Goal: Information Seeking & Learning: Learn about a topic

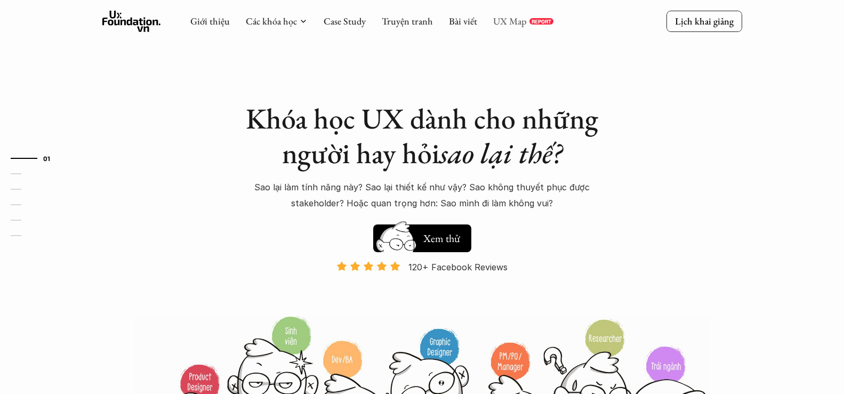
click at [508, 20] on link "UX Map" at bounding box center [510, 21] width 34 height 12
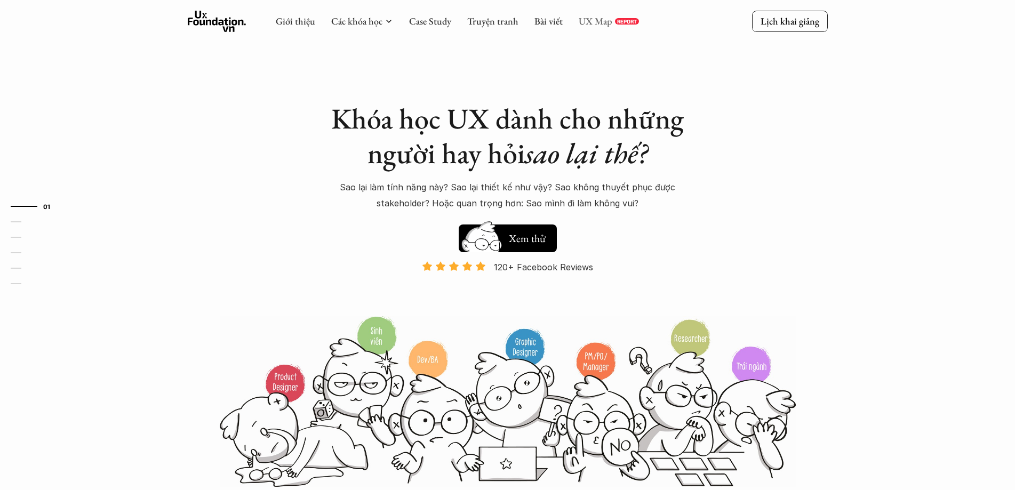
click at [608, 21] on link "UX Map" at bounding box center [596, 21] width 34 height 12
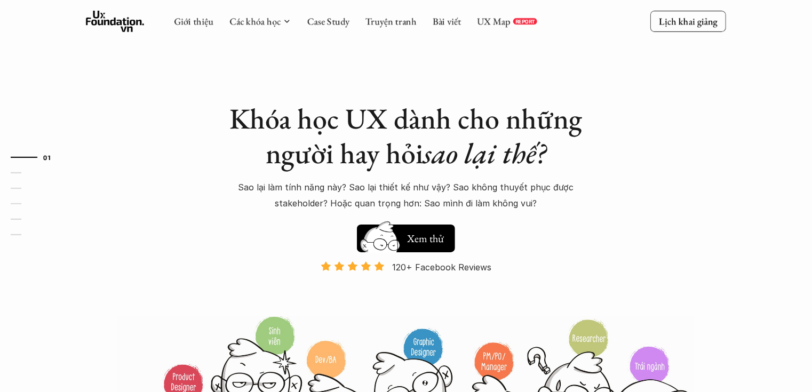
click at [524, 16] on div "UX Map REPORT" at bounding box center [507, 21] width 60 height 12
click at [487, 18] on link "UX Map" at bounding box center [494, 21] width 34 height 12
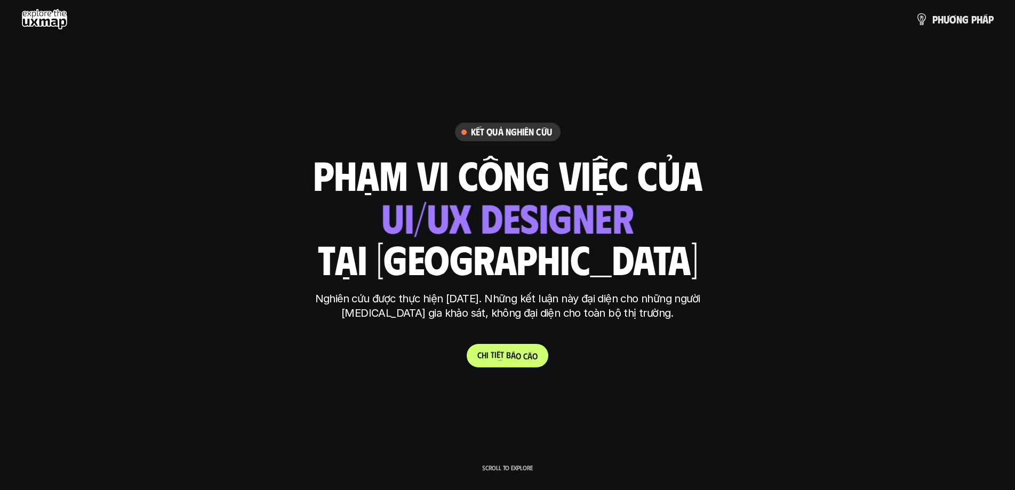
click at [501, 358] on span "t" at bounding box center [502, 354] width 4 height 10
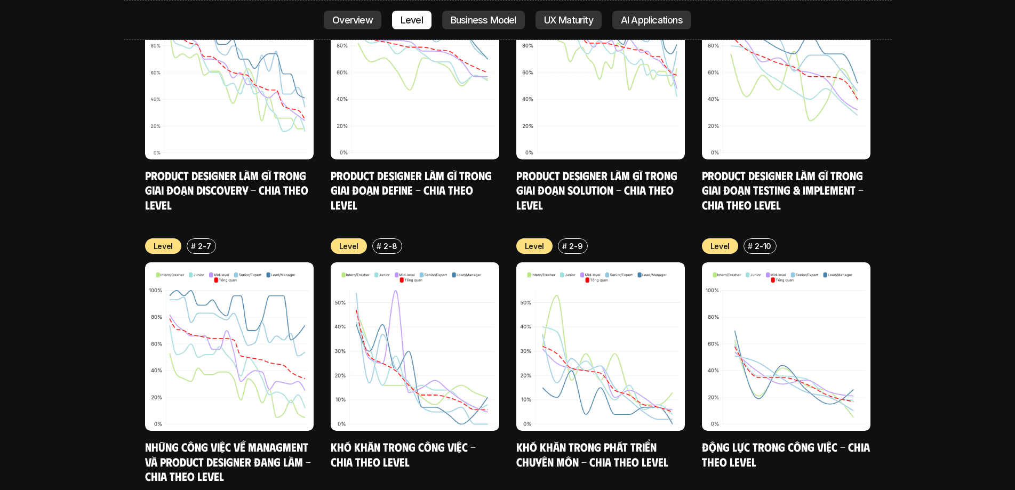
scroll to position [4751, 0]
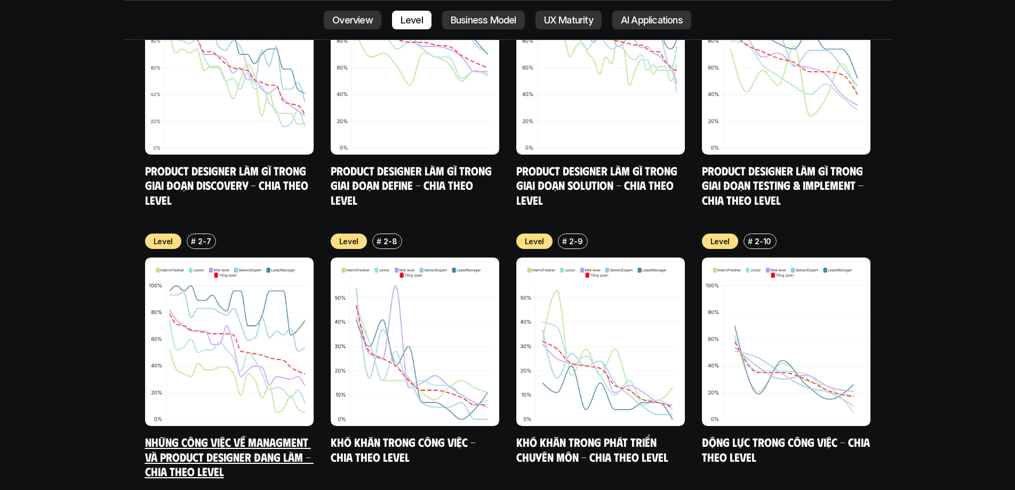
click at [216, 435] on link "Những công việc về Managment và Product Designer đang làm - Chia theo Level" at bounding box center [229, 457] width 169 height 44
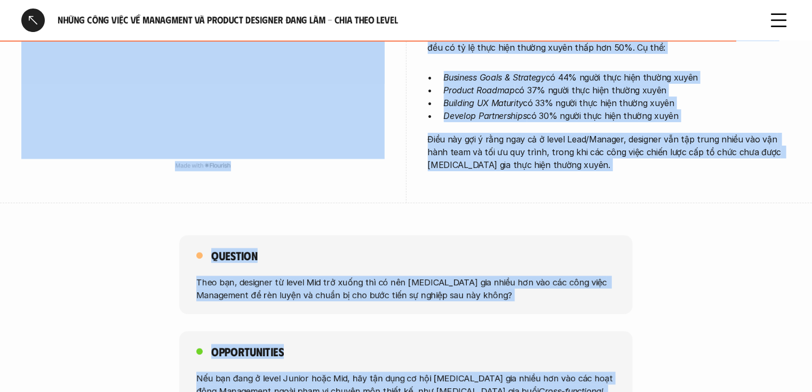
scroll to position [1859, 0]
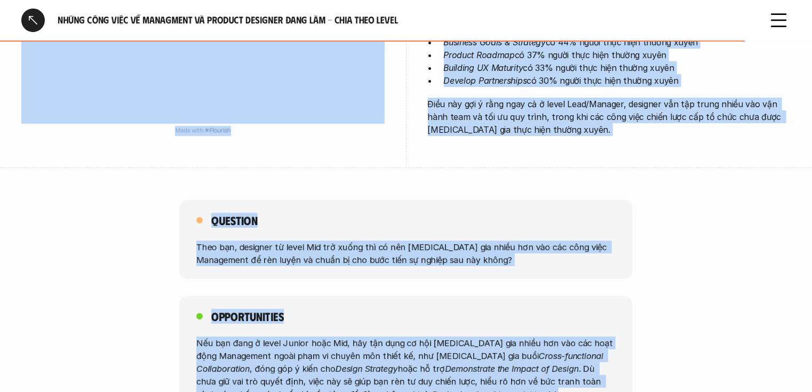
drag, startPoint x: 443, startPoint y: 94, endPoint x: 706, endPoint y: 353, distance: 369.5
copy div "Công việc Management của designer có sự phân hóa rõ ràng giữa nhóm designer ở l…"
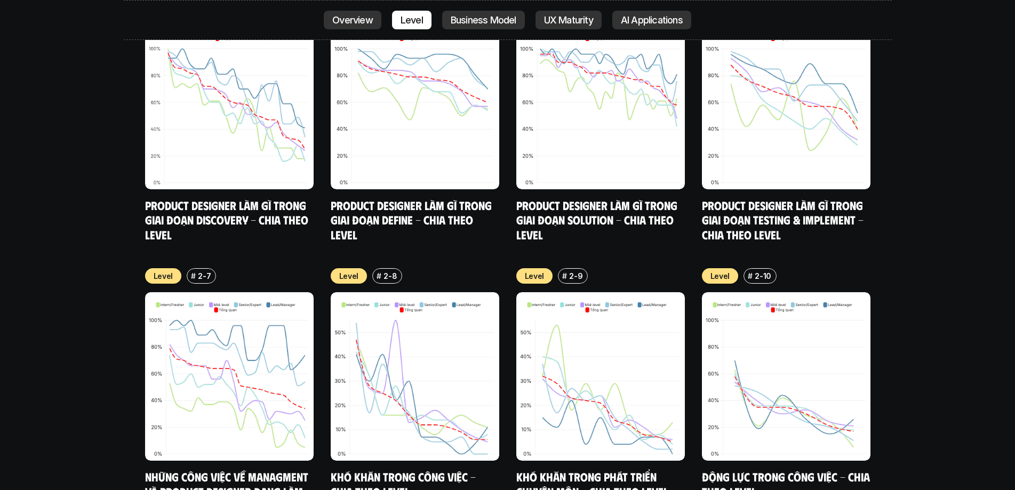
scroll to position [4698, 0]
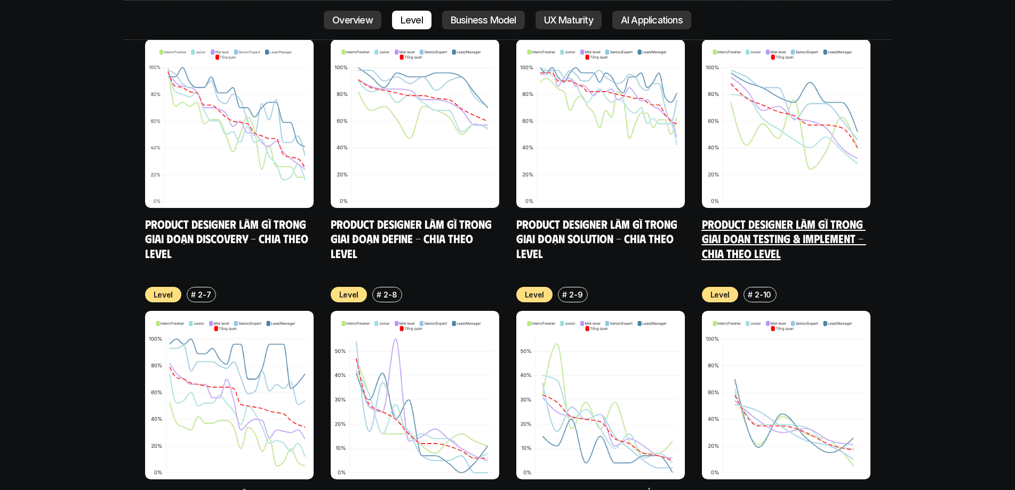
click at [779, 216] on link "Product Designer làm gì trong giai đoạn Testing & Implement - Chia theo Level" at bounding box center [784, 238] width 164 height 44
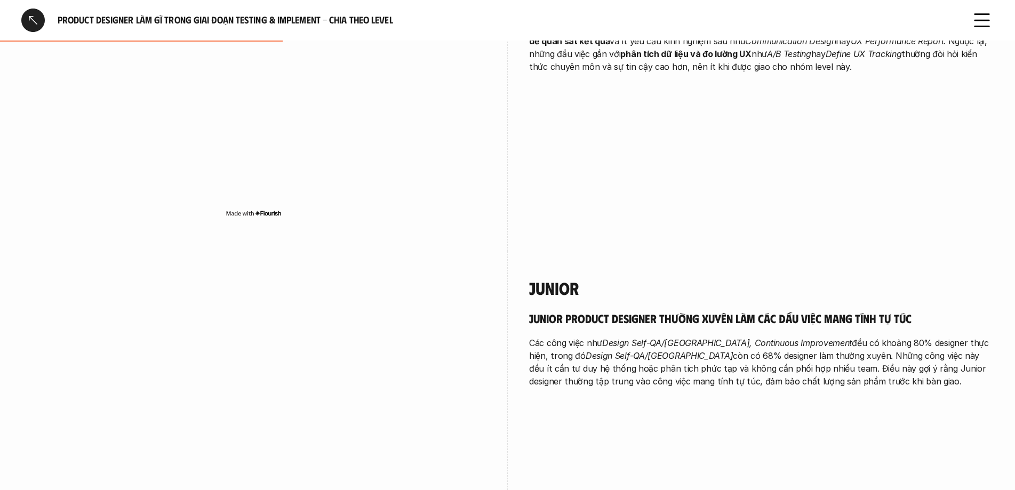
scroll to position [533, 0]
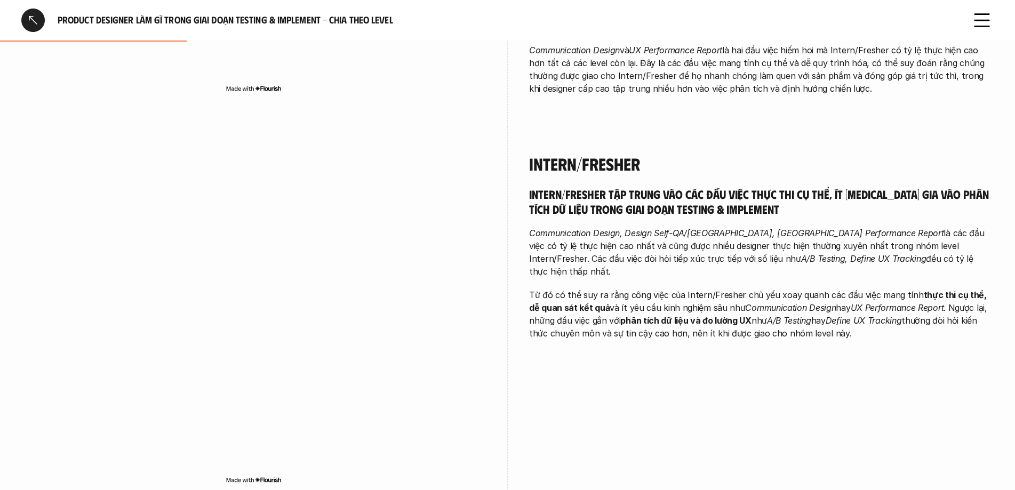
click at [706, 187] on h5 "Intern/Fresher tập trung vào các đầu việc thực thi cụ thể, ít tham gia vào phân…" at bounding box center [761, 201] width 464 height 29
click at [655, 228] on em "Communication Design, Design Self-QA/QC, UX Performance Report" at bounding box center [736, 233] width 414 height 11
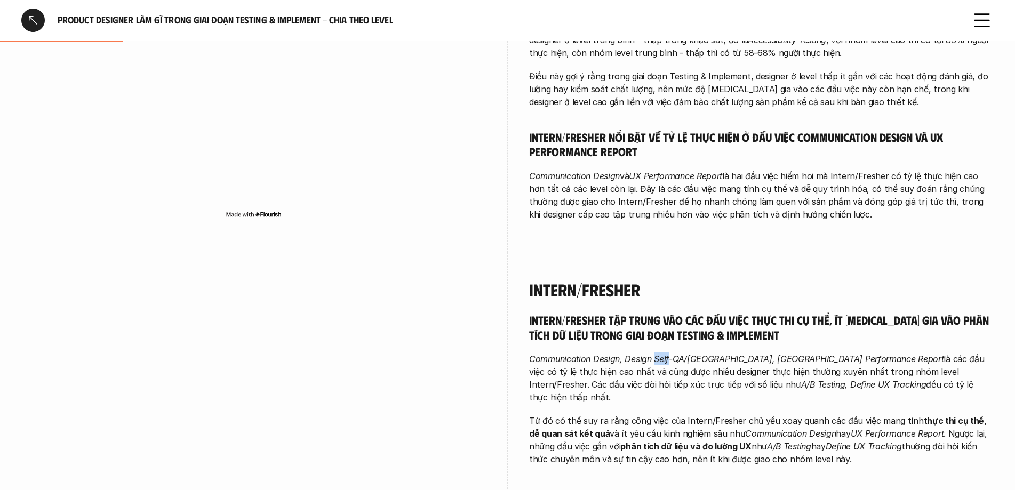
scroll to position [427, 0]
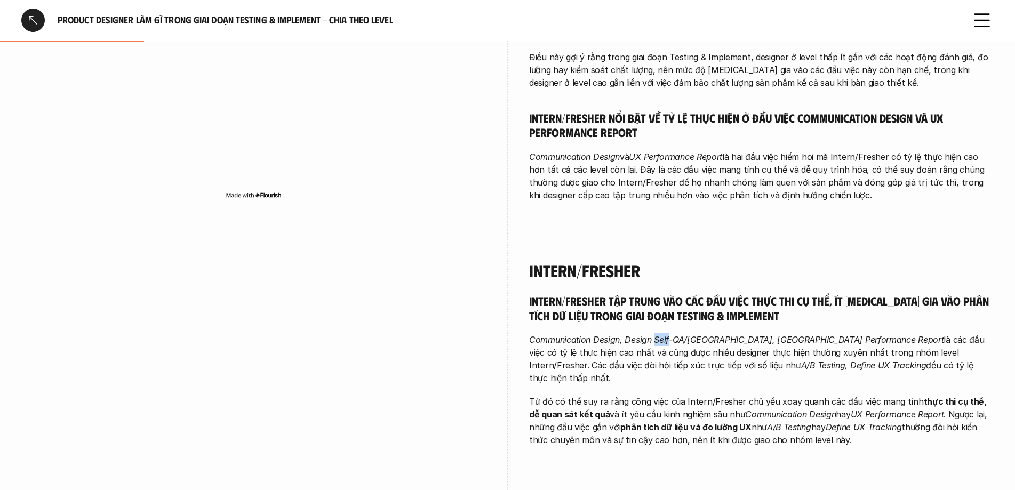
drag, startPoint x: 532, startPoint y: 271, endPoint x: 853, endPoint y: 410, distance: 349.7
click at [853, 410] on div "Intern/Fresher Intern/Fresher tập trung vào các đầu việc thực thi cụ thể, ít th…" at bounding box center [761, 356] width 464 height 245
copy div "ntern/Fresher tập trung vào các đầu việc thực thi cụ thể, ít tham gia vào phân …"
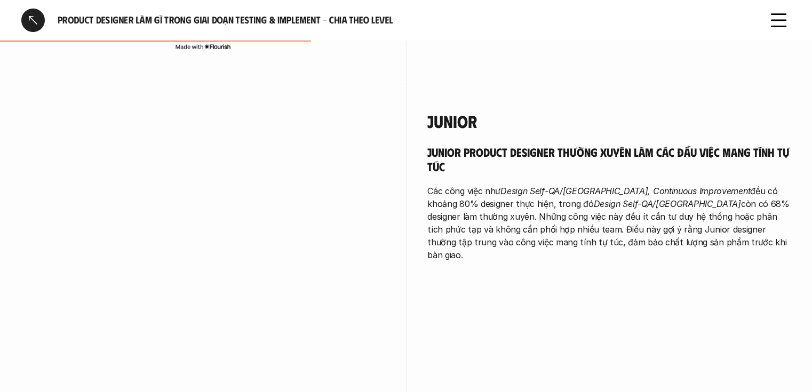
scroll to position [1088, 0]
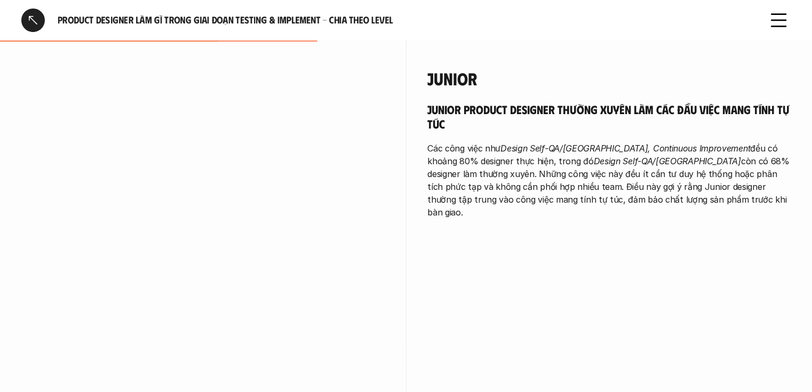
click at [575, 243] on div "Junior Junior Product Designer thường xuyên làm các đầu việc mang tính tự túc C…" at bounding box center [405, 237] width 769 height 391
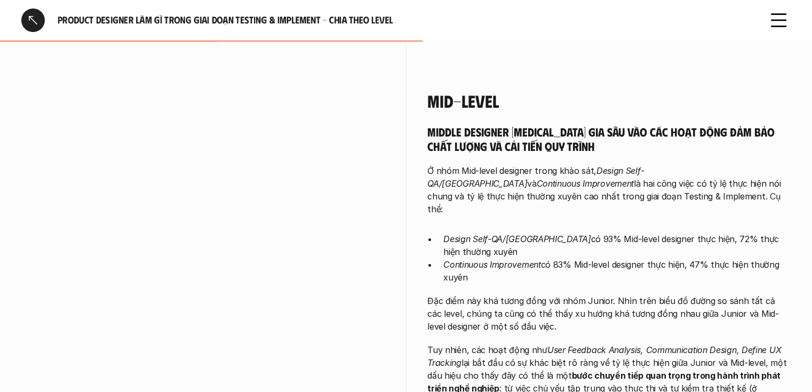
scroll to position [1472, 0]
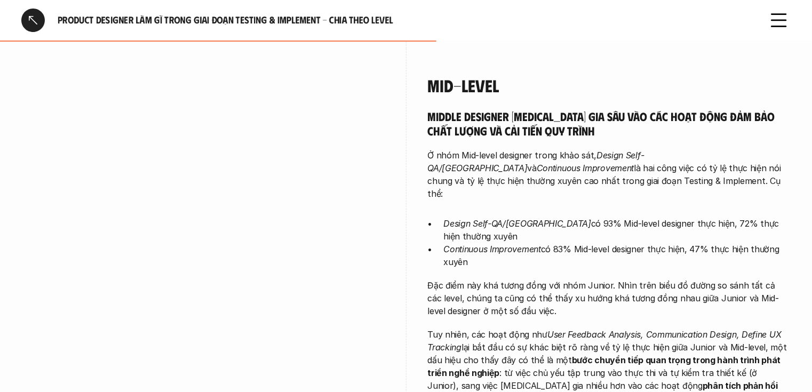
click at [668, 243] on p "Continuous Improvement có 83% Mid-level designer thực hiện, 47% thực hiện thườn…" at bounding box center [617, 256] width 347 height 26
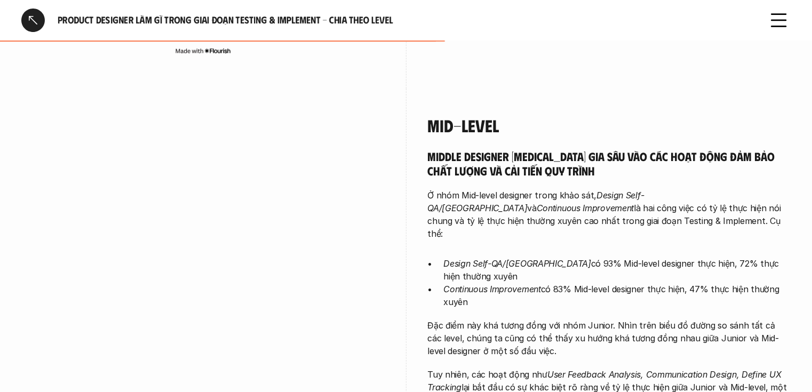
scroll to position [1386, 0]
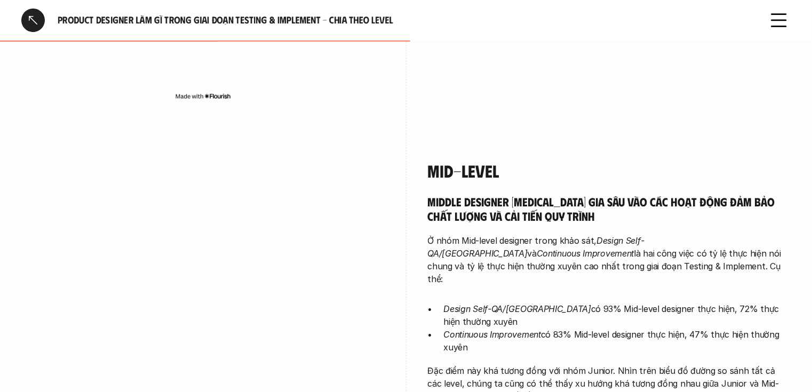
click at [538, 234] on p "Ở nhóm Mid-level designer trong khảo sát, Design Self-QA/QC và Continuous Impro…" at bounding box center [609, 259] width 363 height 51
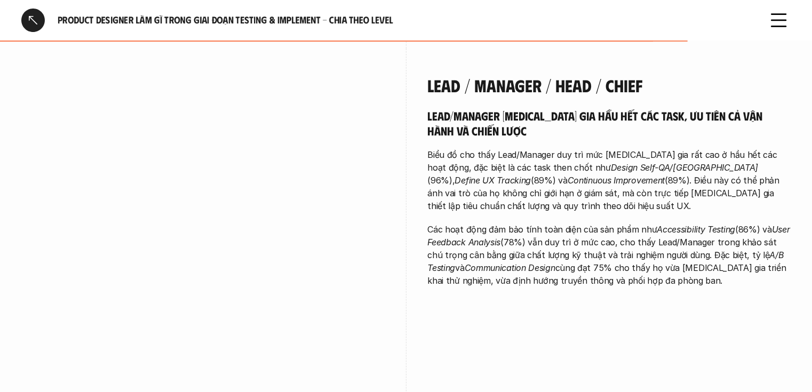
scroll to position [2282, 0]
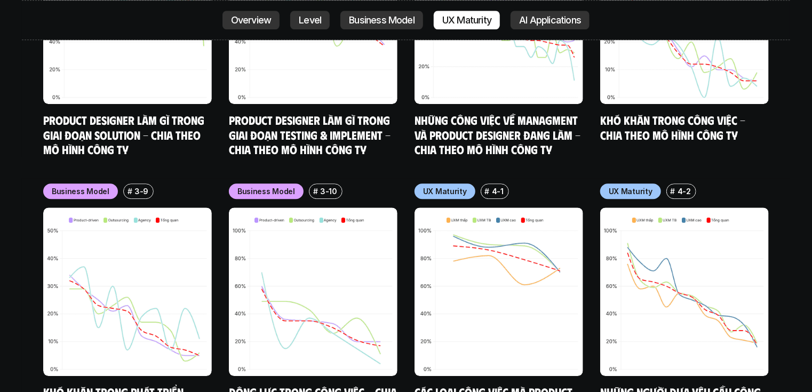
scroll to position [5503, 0]
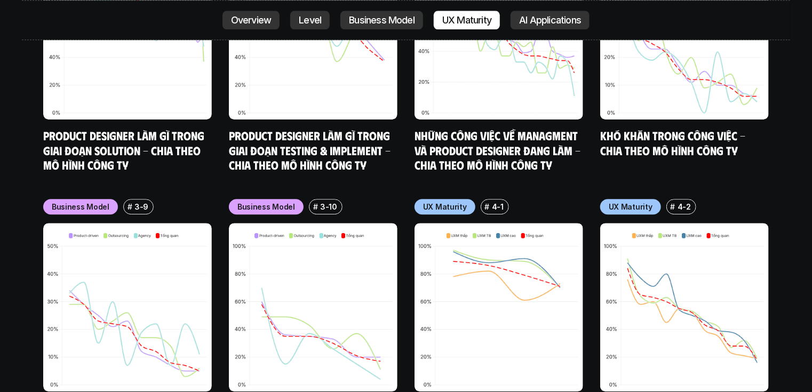
click at [709, 228] on img at bounding box center [684, 307] width 169 height 169
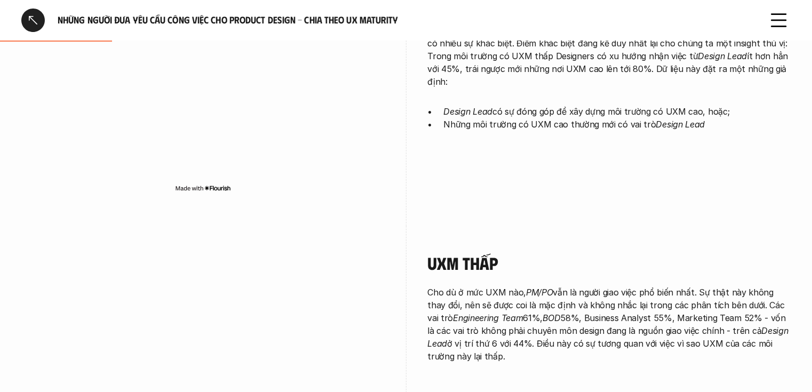
scroll to position [299, 0]
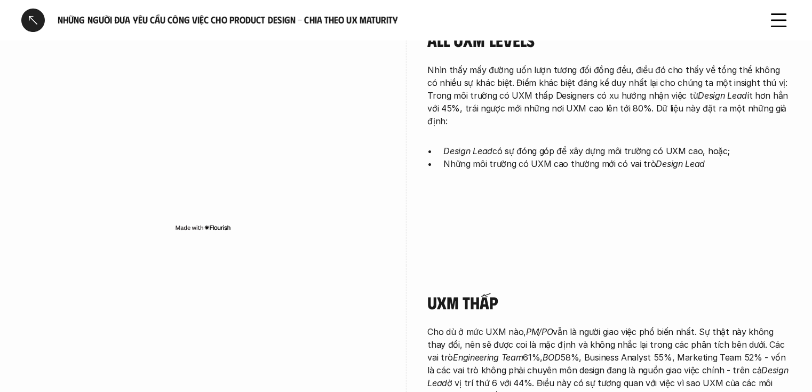
scroll to position [1948, 0]
drag, startPoint x: 342, startPoint y: 247, endPoint x: 339, endPoint y: 243, distance: 5.7
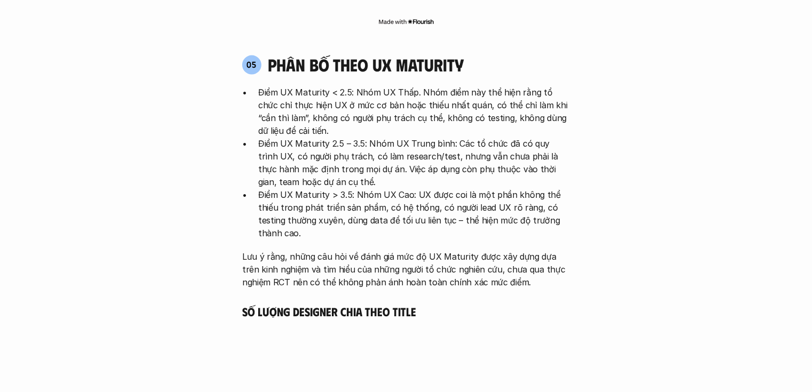
scroll to position [2759, 0]
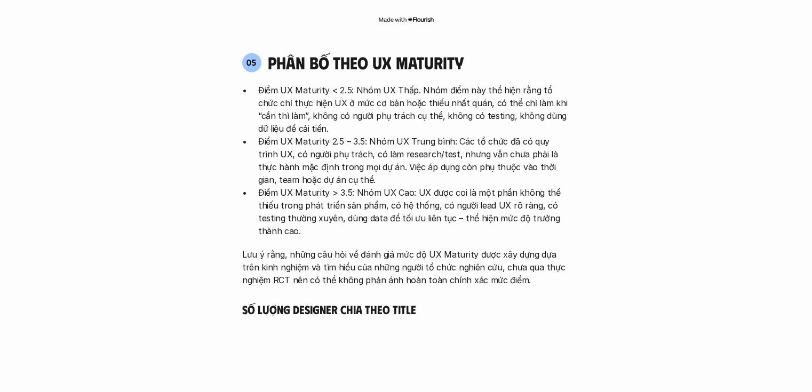
scroll to position [299, 0]
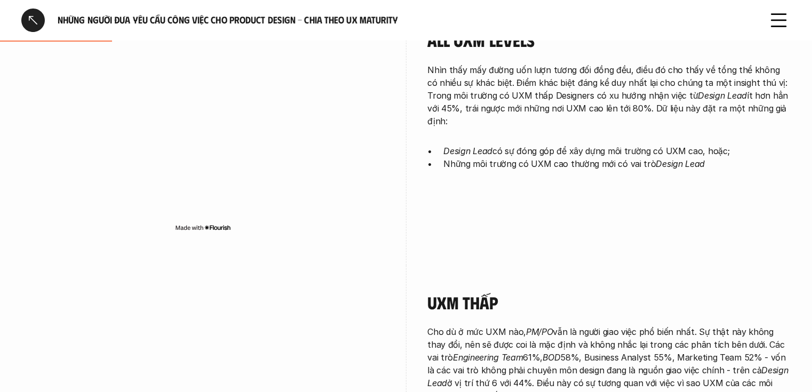
click at [40, 22] on div at bounding box center [32, 20] width 23 height 23
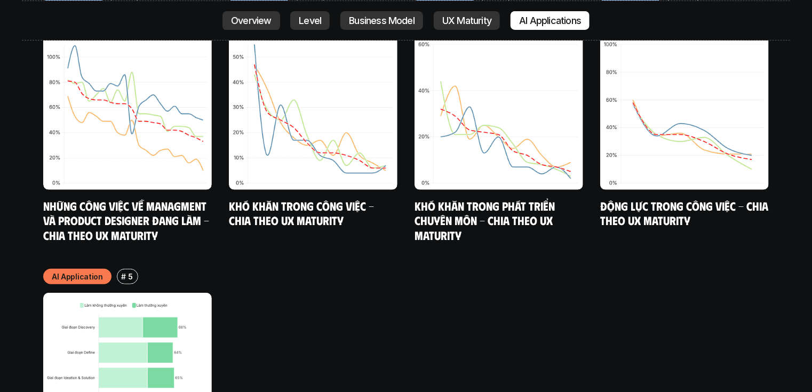
scroll to position [6247, 0]
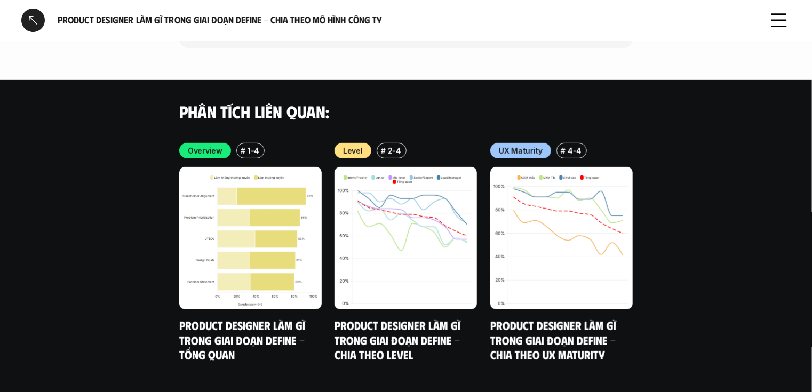
scroll to position [2230, 0]
